Goal: Navigation & Orientation: Understand site structure

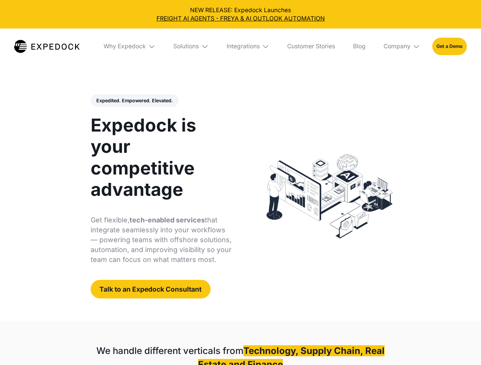
select select
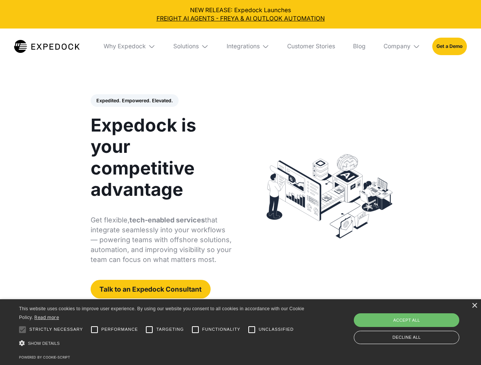
click at [240, 46] on div "Integrations" at bounding box center [242, 47] width 33 height 8
click at [130, 46] on div "Why Expedock" at bounding box center [118, 47] width 42 height 8
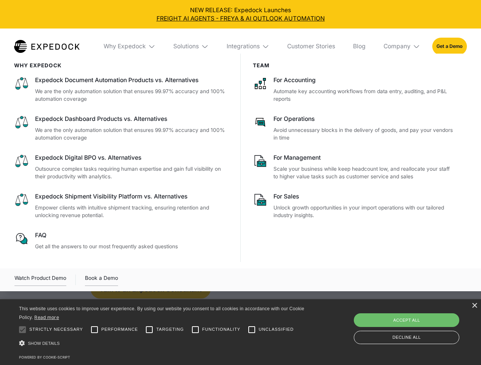
click at [191, 46] on div "Solutions" at bounding box center [186, 47] width 26 height 8
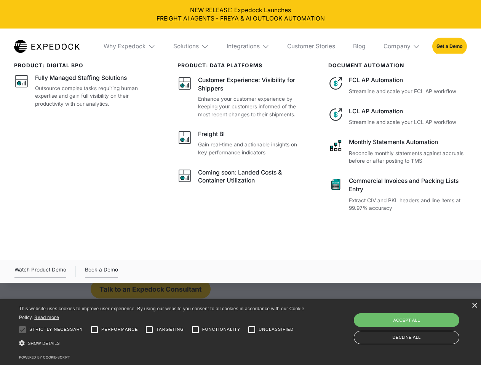
click at [248, 46] on div "Integrations" at bounding box center [242, 47] width 33 height 8
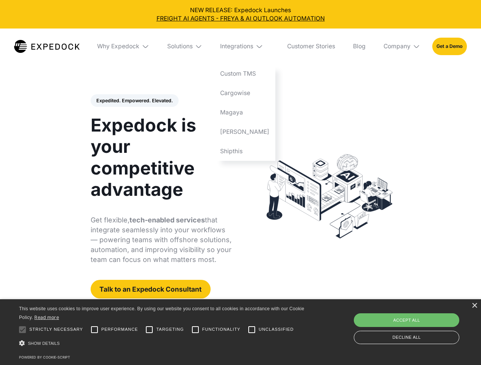
click at [402, 46] on div "Company" at bounding box center [396, 47] width 27 height 8
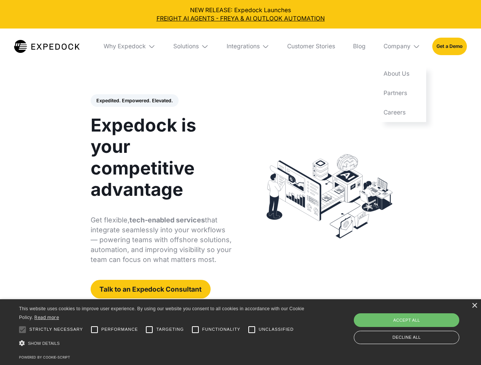
click at [134, 101] on div "Expedited. Empowered. Elevated. Automate Freight Document Extraction at 99.97% …" at bounding box center [161, 196] width 141 height 205
click at [22, 330] on div at bounding box center [22, 329] width 15 height 15
click at [94, 330] on input "Performance" at bounding box center [94, 329] width 15 height 15
checkbox input "true"
click at [149, 330] on input "Targeting" at bounding box center [149, 329] width 15 height 15
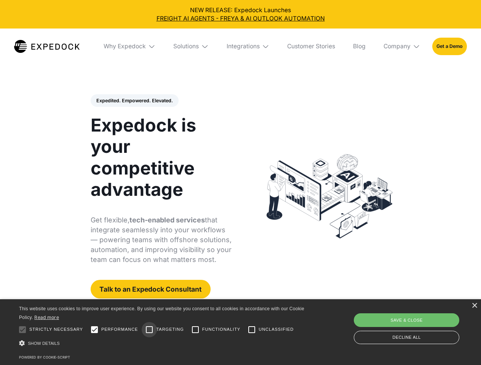
checkbox input "true"
click at [195, 330] on input "Functionality" at bounding box center [195, 329] width 15 height 15
checkbox input "true"
